Goal: Information Seeking & Learning: Get advice/opinions

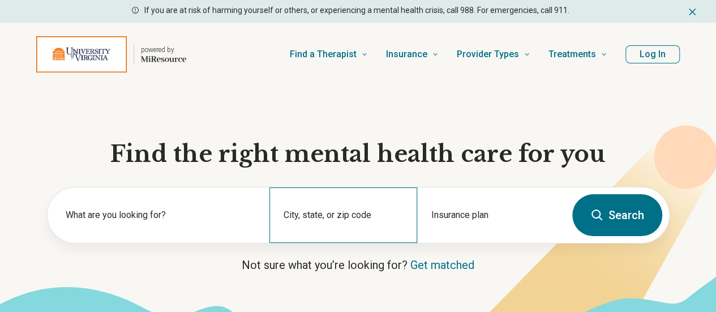
click at [353, 214] on div "City, state, or zip code" at bounding box center [343, 214] width 148 height 55
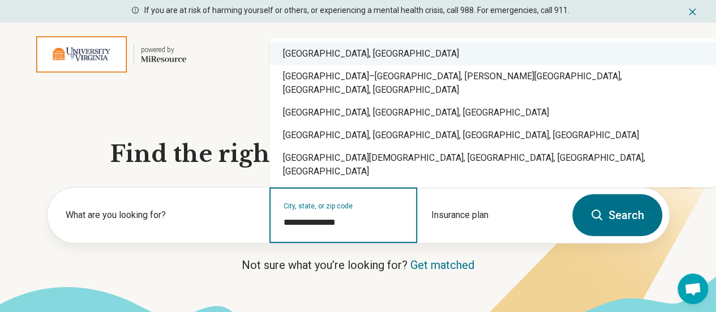
click at [360, 65] on div "Charlottesville, VA" at bounding box center [492, 53] width 447 height 23
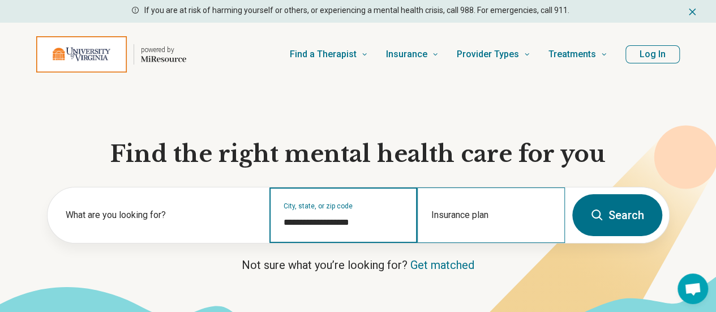
type input "**********"
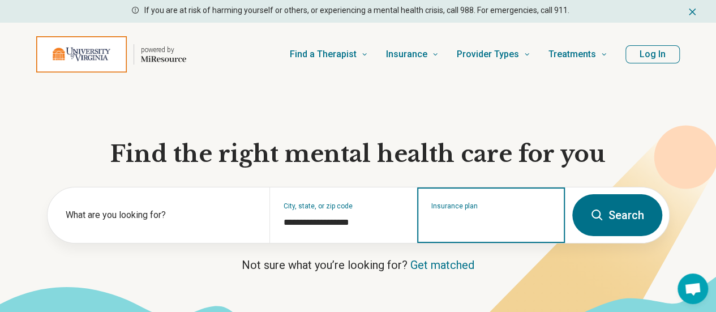
click at [476, 224] on input "Insurance plan" at bounding box center [491, 223] width 120 height 14
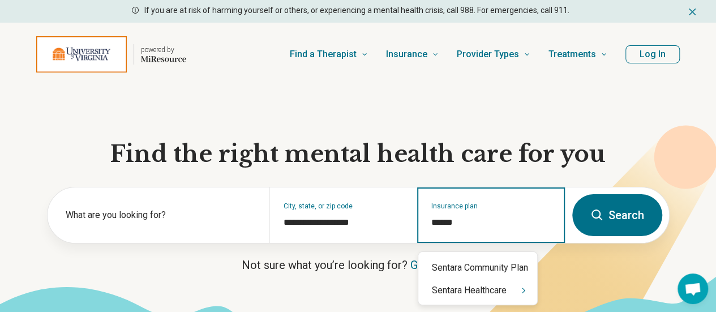
type input "*******"
click at [470, 294] on div "Sentara Healthcare" at bounding box center [477, 290] width 119 height 23
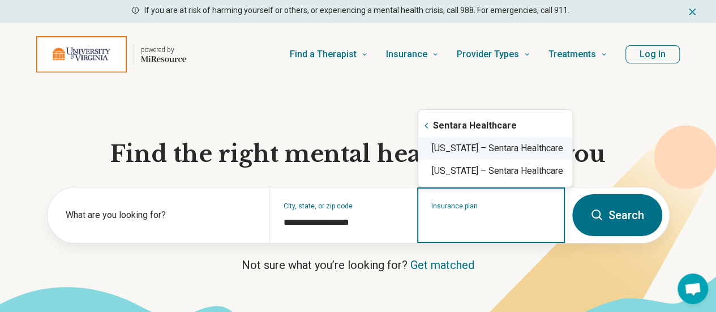
click at [505, 156] on div "Virginia – Sentara Healthcare" at bounding box center [495, 148] width 154 height 23
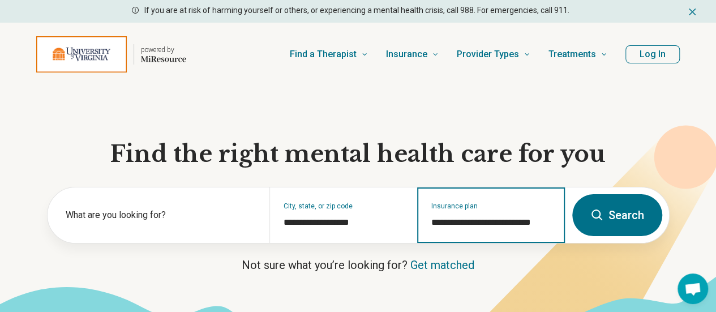
type input "**********"
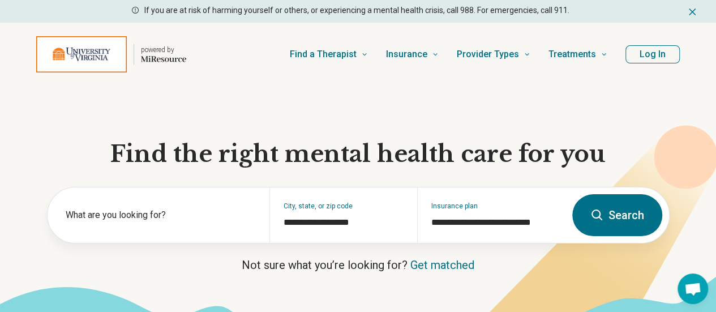
click at [617, 222] on button "Search" at bounding box center [617, 215] width 90 height 42
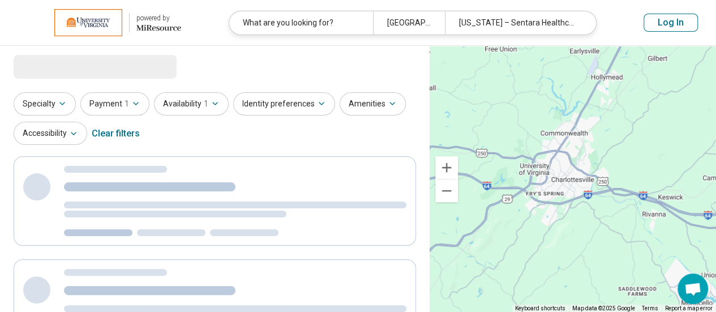
select select "***"
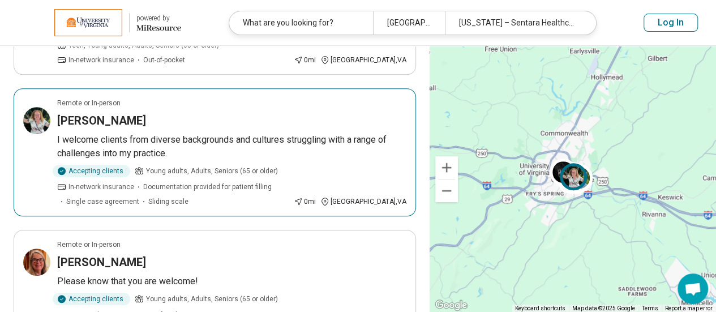
scroll to position [205, 0]
click at [213, 132] on p "I welcome clients from diverse backgrounds and cultures struggling with a range…" at bounding box center [231, 145] width 349 height 27
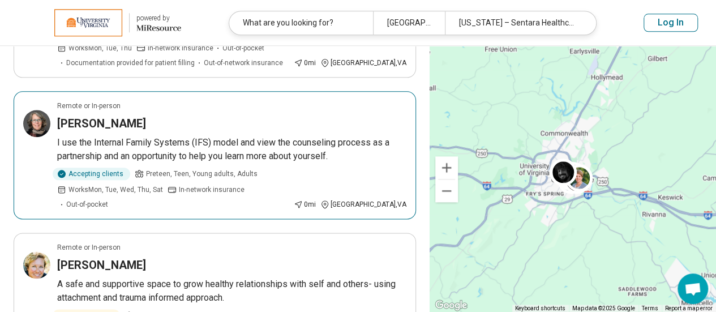
scroll to position [614, 0]
click at [198, 136] on p "I use the Internal Family Systems (IFS) model and view the counseling process a…" at bounding box center [231, 148] width 349 height 27
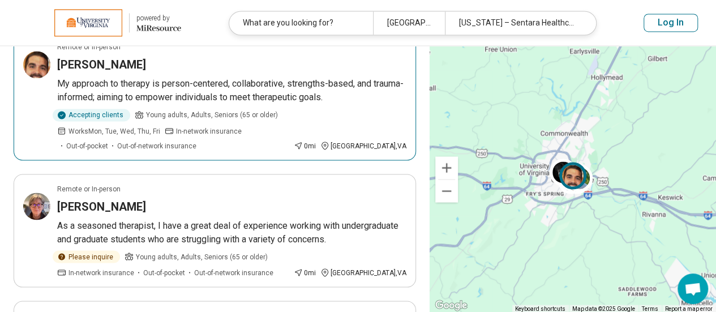
scroll to position [1000, 0]
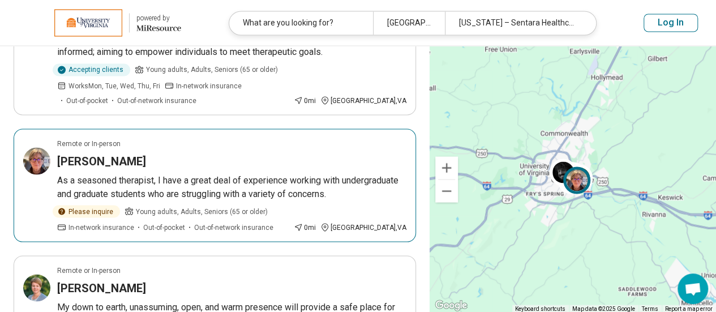
click at [211, 173] on p "As a seasoned therapist, I have a great deal of experience working with undergr…" at bounding box center [231, 186] width 349 height 27
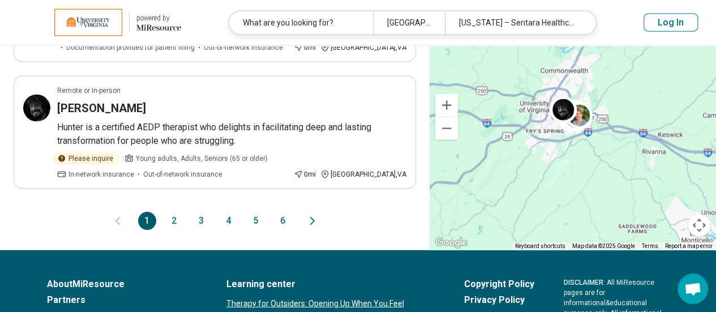
click at [175, 212] on button "2" at bounding box center [174, 221] width 18 height 18
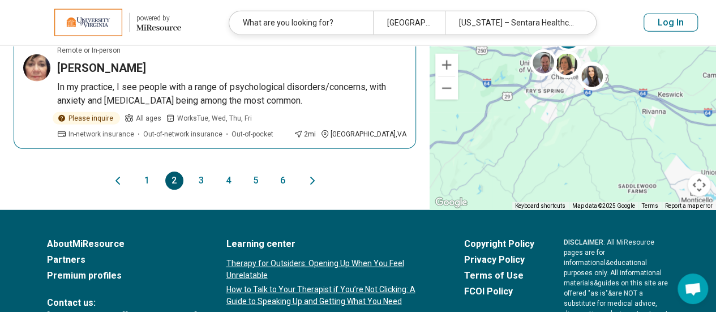
scroll to position [1365, 0]
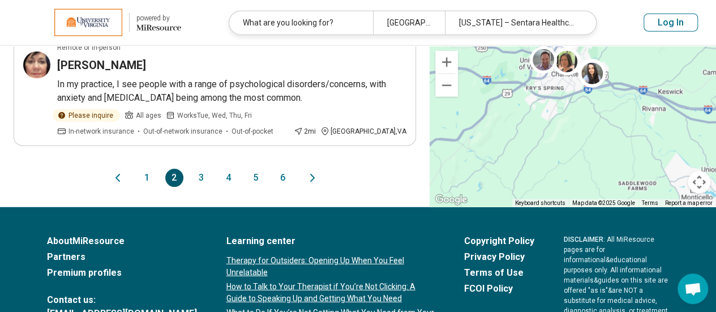
click at [205, 169] on button "3" at bounding box center [201, 178] width 18 height 18
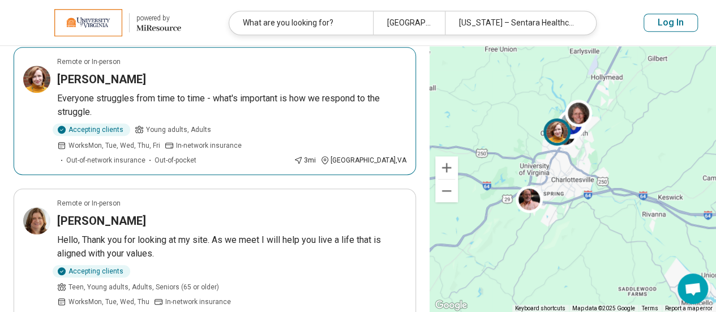
scroll to position [389, 0]
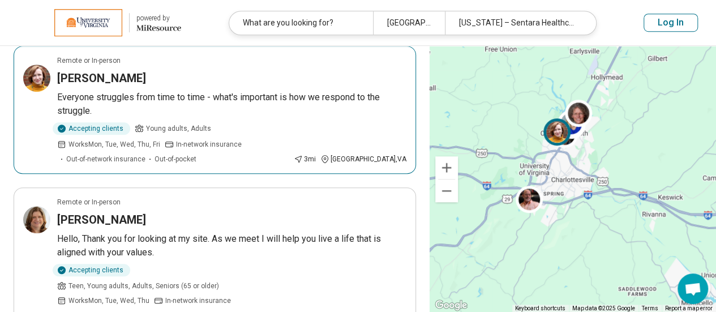
click at [264, 101] on p "Everyone struggles from time to time - what's important is how we respond to th…" at bounding box center [231, 104] width 349 height 27
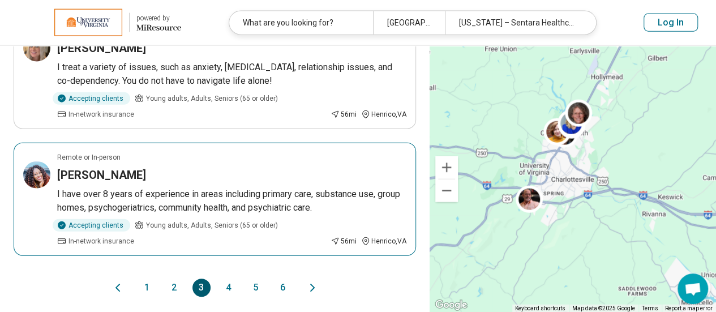
scroll to position [1313, 0]
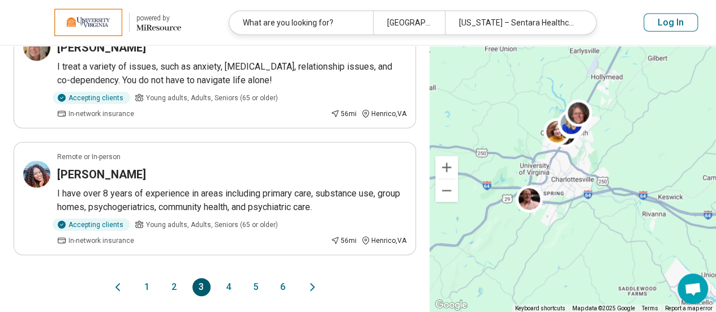
click at [145, 278] on button "1" at bounding box center [147, 287] width 18 height 18
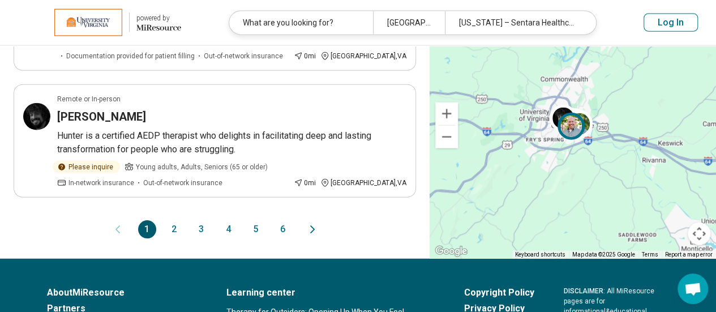
scroll to position [0, 0]
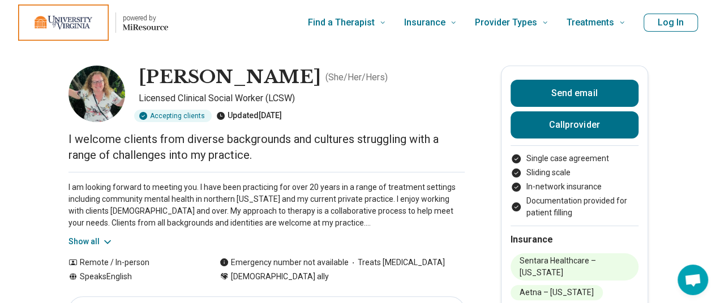
click at [97, 241] on button "Show all" at bounding box center [90, 242] width 45 height 12
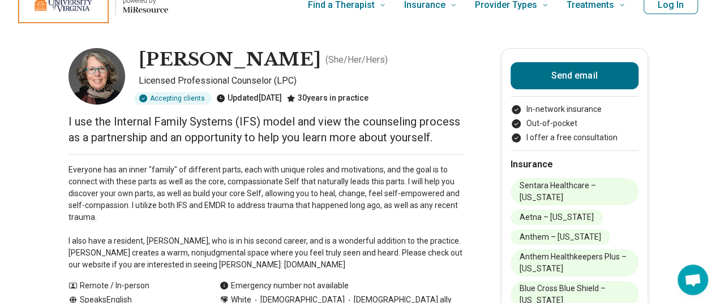
scroll to position [17, 0]
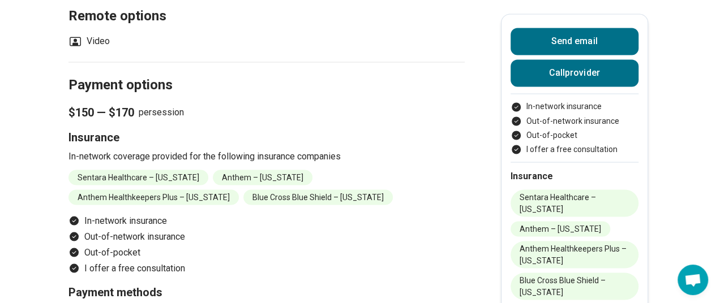
scroll to position [971, 0]
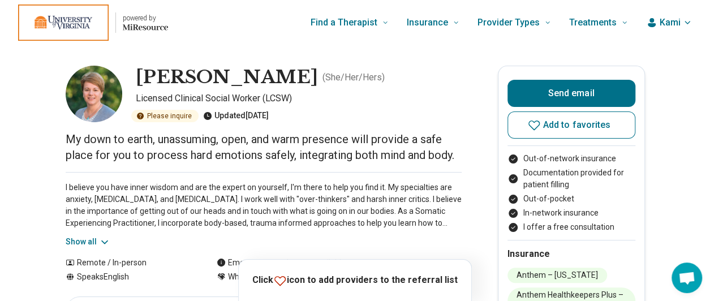
click at [83, 241] on button "Show all" at bounding box center [88, 242] width 45 height 12
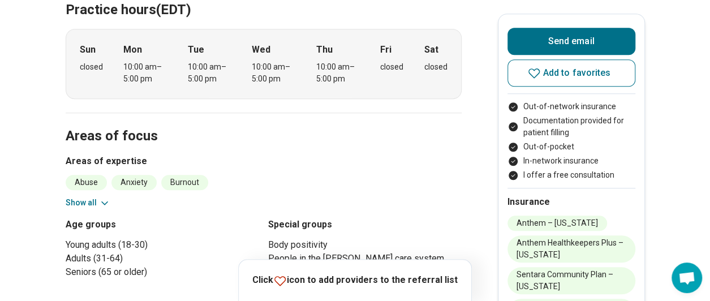
scroll to position [402, 0]
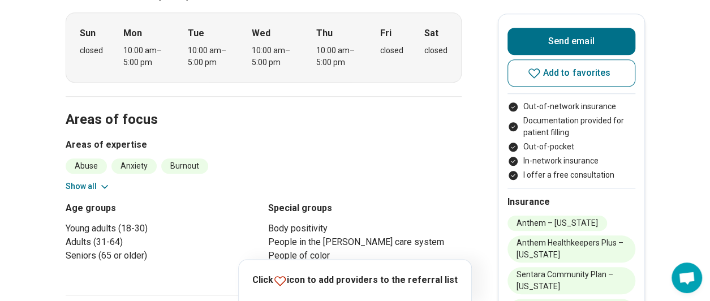
click at [82, 183] on button "Show all" at bounding box center [88, 187] width 45 height 12
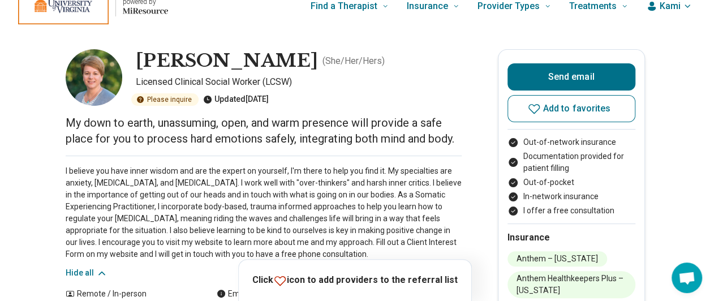
scroll to position [0, 0]
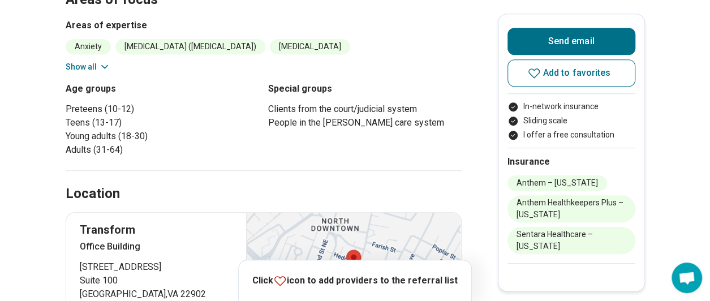
scroll to position [329, 0]
click at [246, 158] on div "Location" at bounding box center [264, 181] width 396 height 46
click at [81, 62] on button "Show all" at bounding box center [88, 68] width 45 height 12
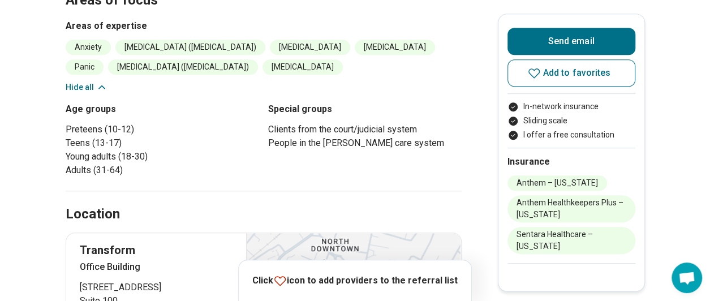
scroll to position [0, 0]
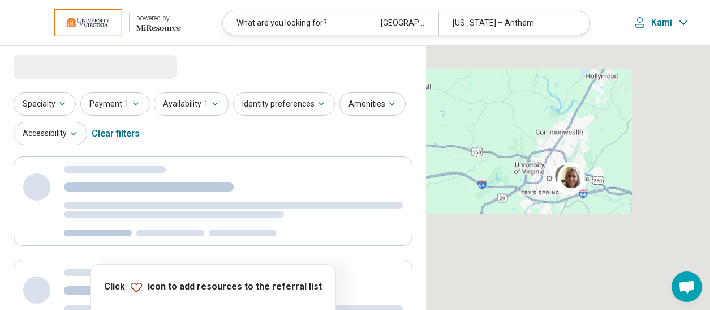
select select "***"
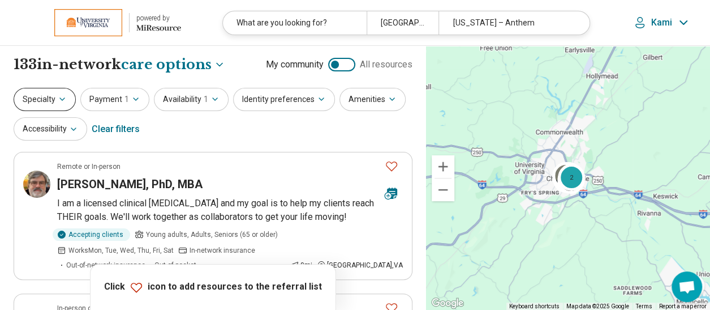
click at [34, 99] on button "Specialty" at bounding box center [45, 99] width 62 height 23
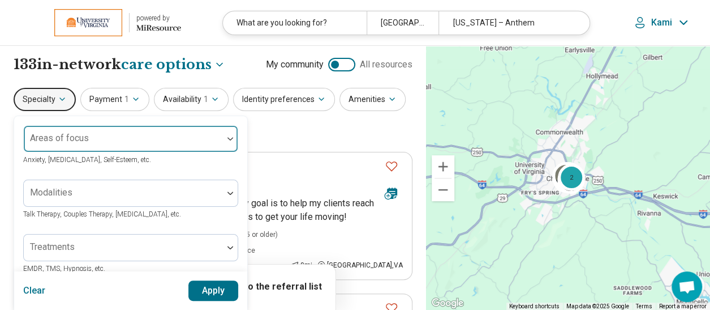
click at [54, 148] on div at bounding box center [123, 143] width 190 height 16
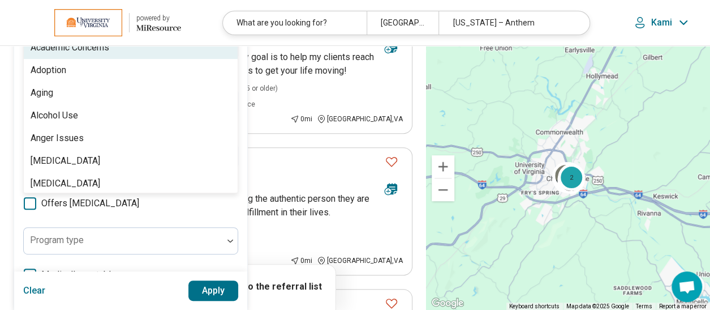
scroll to position [136, 0]
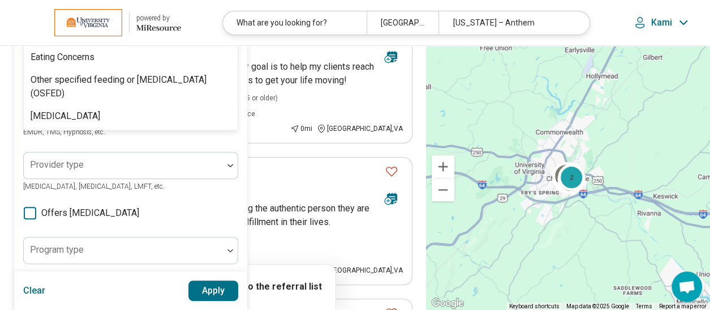
type input "******"
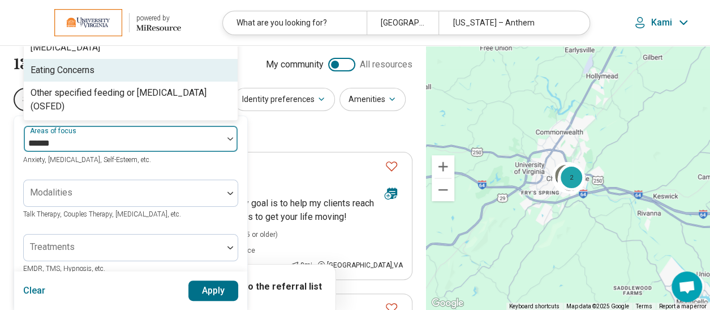
click at [85, 59] on div "Eating Concerns" at bounding box center [131, 70] width 214 height 23
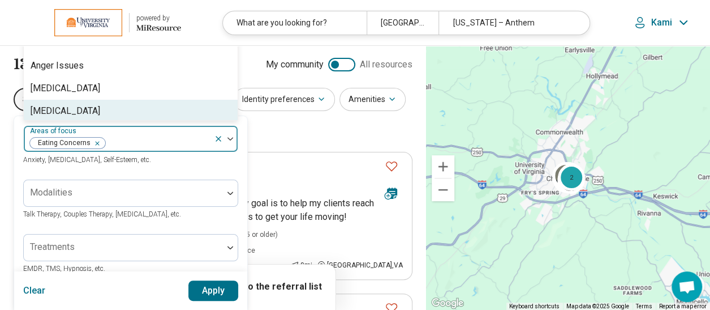
click at [215, 297] on button "Apply" at bounding box center [213, 290] width 50 height 20
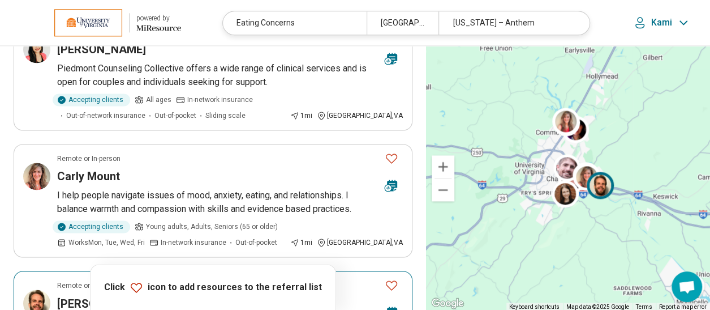
scroll to position [749, 0]
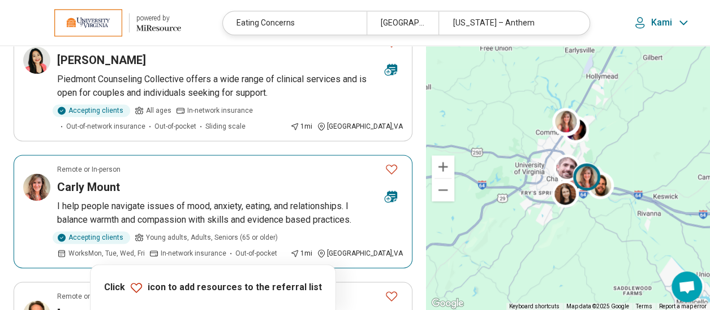
click at [217, 155] on article "Remote or In-person Carly Mount I help people navigate issues of mood, anxiety,…" at bounding box center [213, 211] width 399 height 113
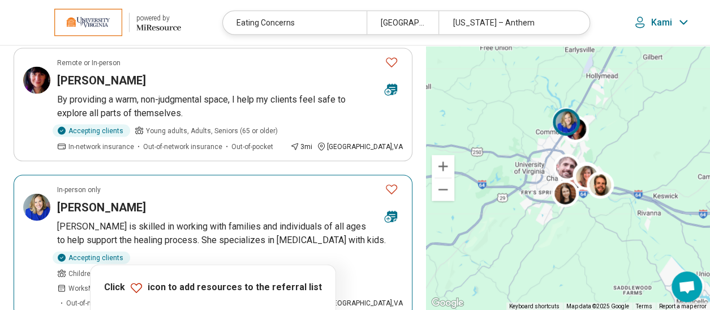
scroll to position [1139, 0]
click at [191, 219] on p "[PERSON_NAME] is skilled in working with families and individuals of all ages t…" at bounding box center [230, 232] width 346 height 27
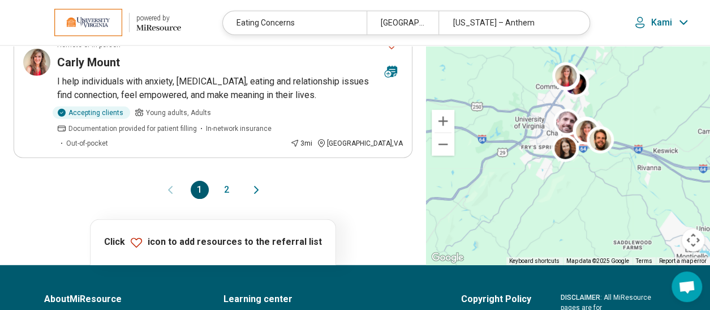
click at [225, 181] on button "2" at bounding box center [227, 190] width 18 height 18
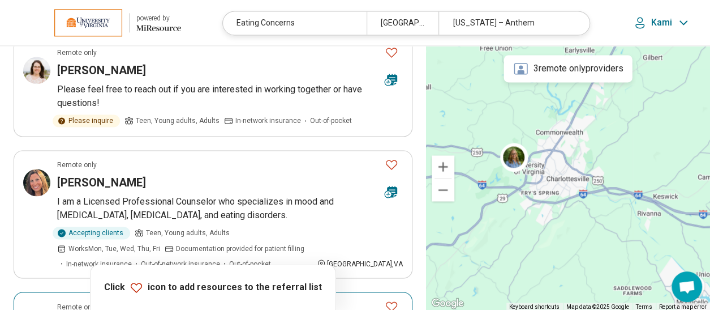
scroll to position [1071, 0]
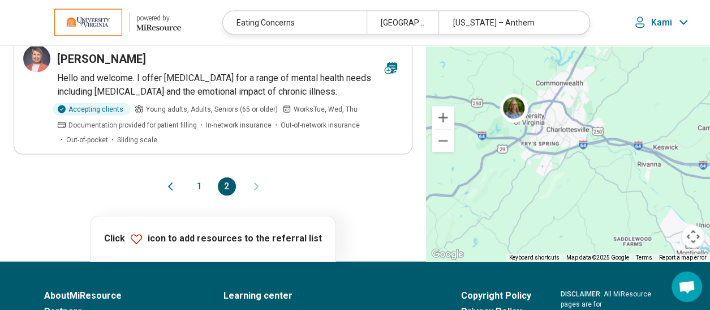
click at [197, 177] on button "1" at bounding box center [200, 186] width 18 height 18
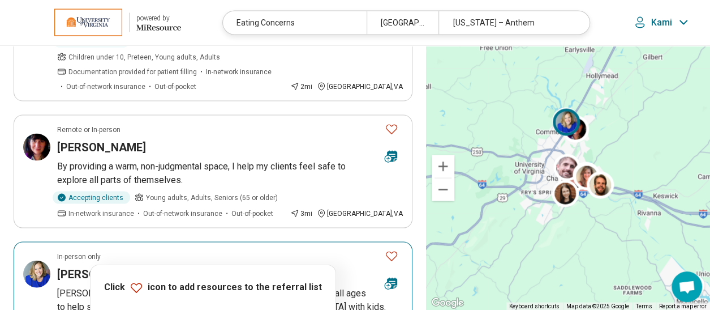
scroll to position [0, 0]
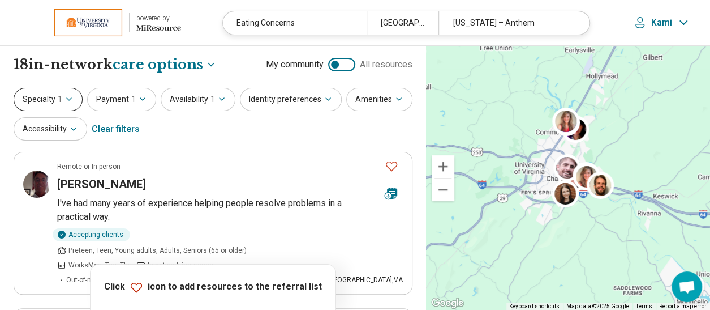
click at [65, 101] on icon "button" at bounding box center [69, 99] width 9 height 9
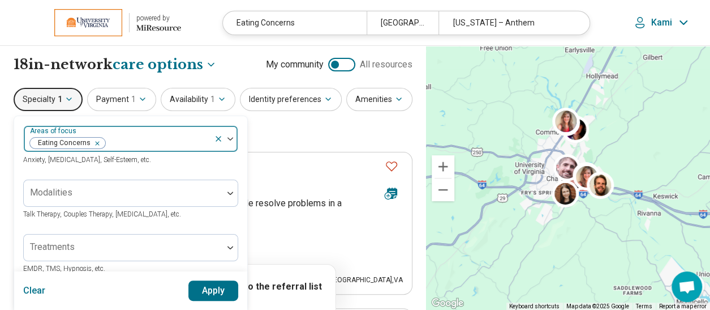
click at [94, 143] on icon "Remove [object Object]" at bounding box center [95, 143] width 4 height 4
click at [211, 295] on button "Apply" at bounding box center [213, 290] width 50 height 20
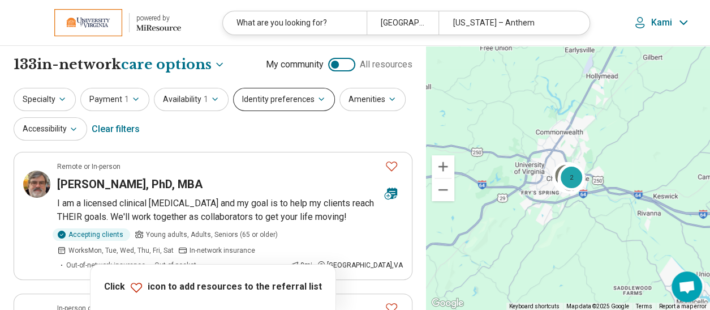
click at [272, 96] on button "Identity preferences" at bounding box center [284, 99] width 102 height 23
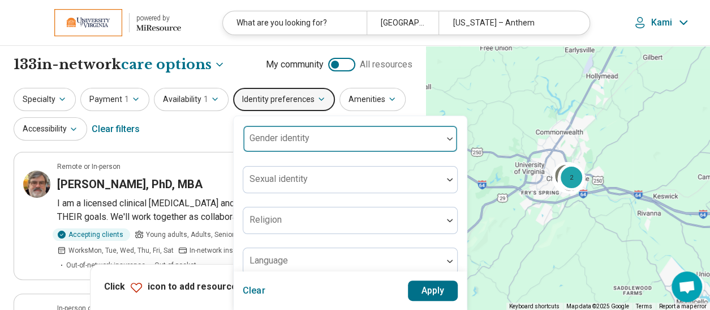
click at [281, 127] on div "Gender identity" at bounding box center [350, 138] width 215 height 27
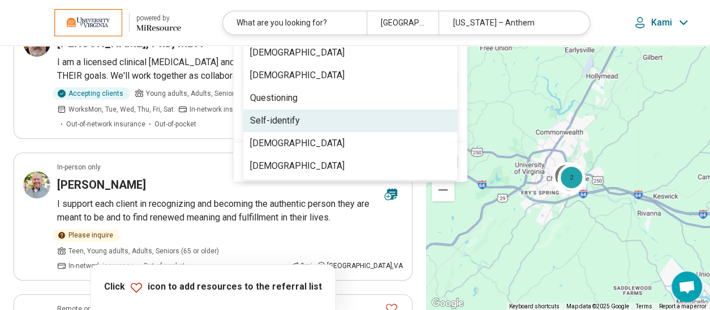
scroll to position [152, 0]
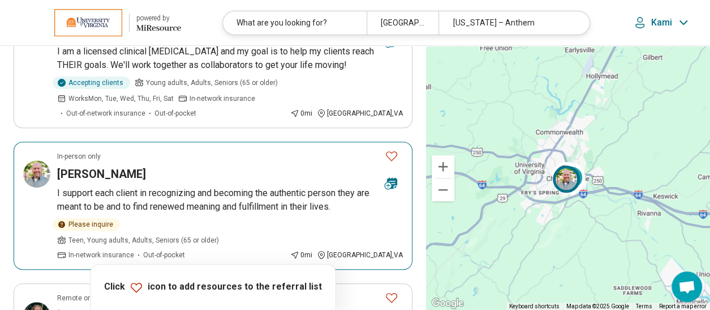
scroll to position [0, 0]
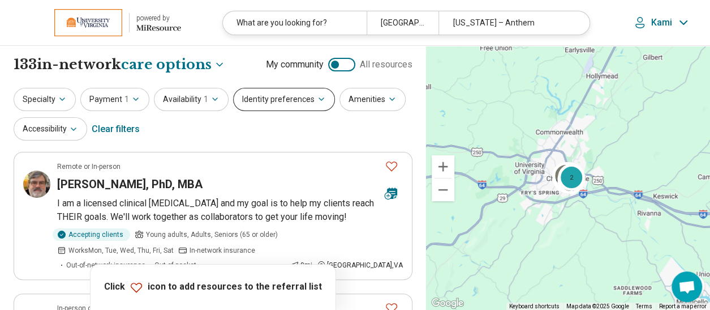
click at [263, 102] on button "Identity preferences" at bounding box center [284, 99] width 102 height 23
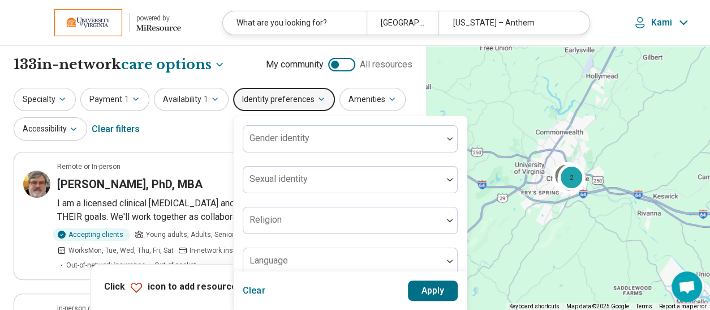
click at [263, 102] on button "Identity preferences" at bounding box center [284, 99] width 102 height 23
click at [176, 133] on div "Specialty Payment 1 Availability 1 Identity preferences Gender identity Sexual …" at bounding box center [213, 115] width 399 height 55
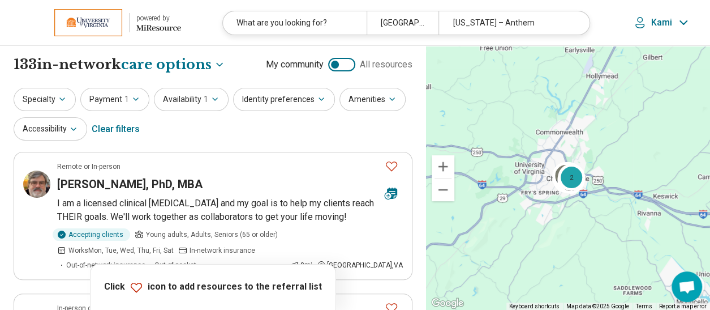
click at [272, 130] on div "Specialty Payment 1 Availability 1 Identity preferences Amenities Accessibility…" at bounding box center [213, 115] width 399 height 55
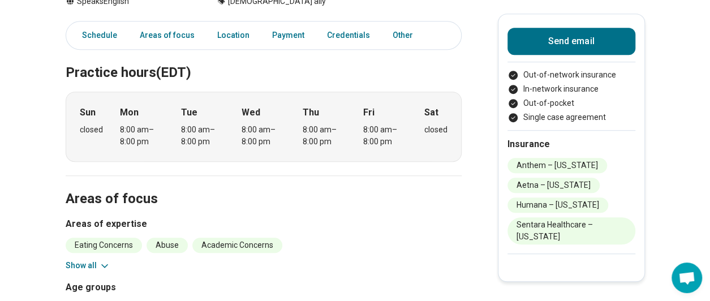
scroll to position [367, 0]
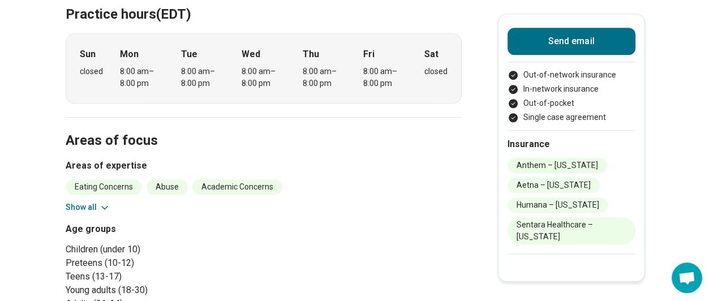
click at [80, 201] on button "Show all" at bounding box center [88, 207] width 45 height 12
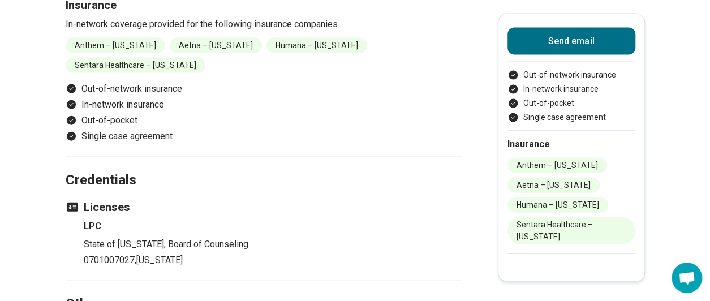
scroll to position [1305, 0]
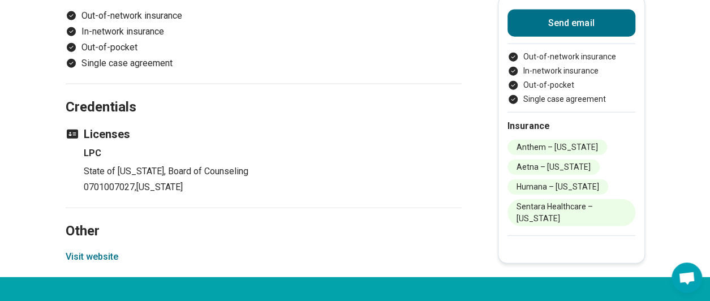
click at [111, 250] on button "Visit website" at bounding box center [92, 257] width 53 height 14
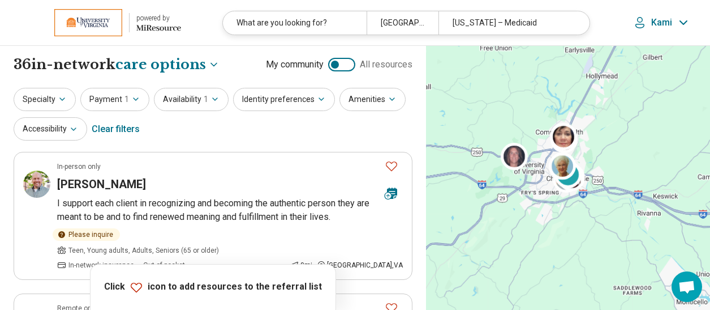
select select "***"
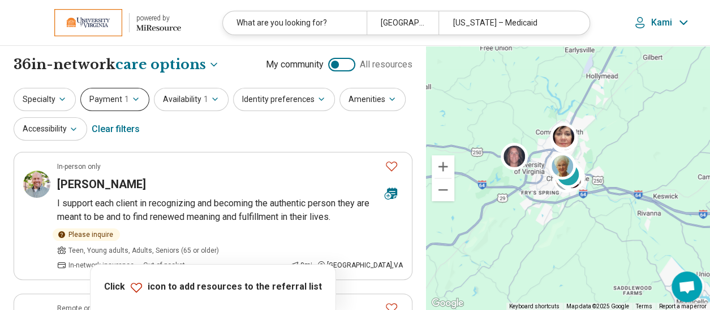
click at [132, 104] on button "Payment 1" at bounding box center [114, 99] width 69 height 23
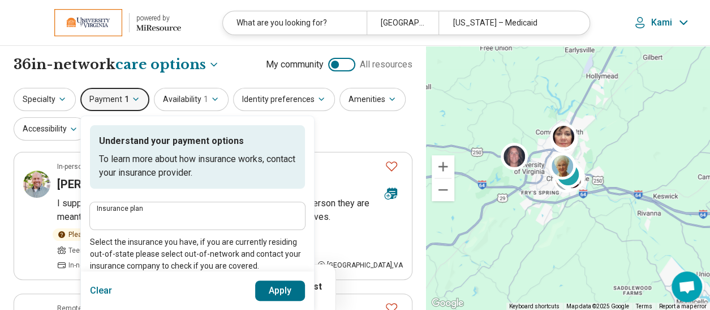
type input "**********"
click at [132, 104] on button "Payment 1" at bounding box center [114, 99] width 69 height 23
click at [240, 65] on div "**********" at bounding box center [213, 64] width 399 height 19
